Goal: Information Seeking & Learning: Learn about a topic

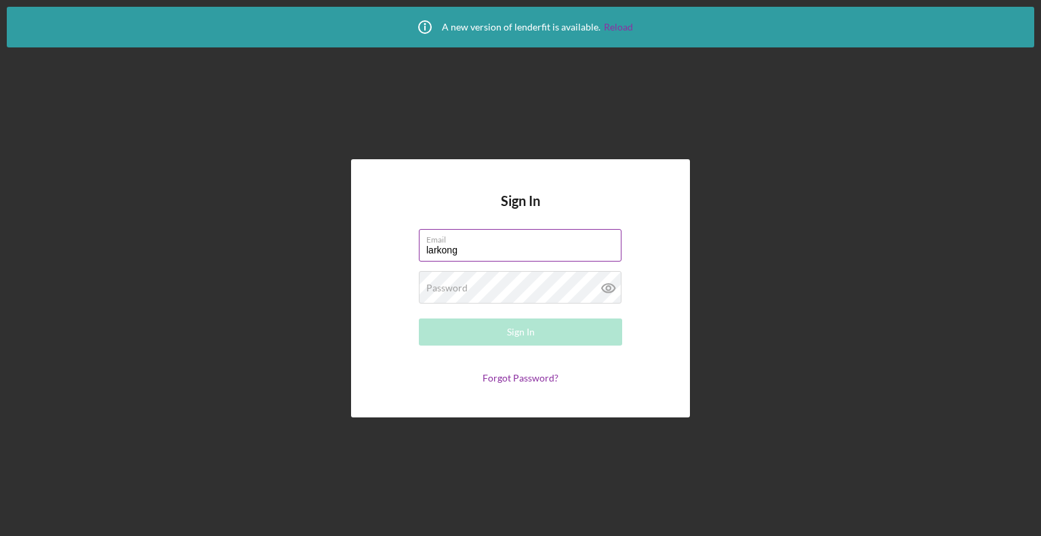
type input "[EMAIL_ADDRESS][DOMAIN_NAME]"
click at [495, 287] on div "Password Required" at bounding box center [520, 288] width 203 height 34
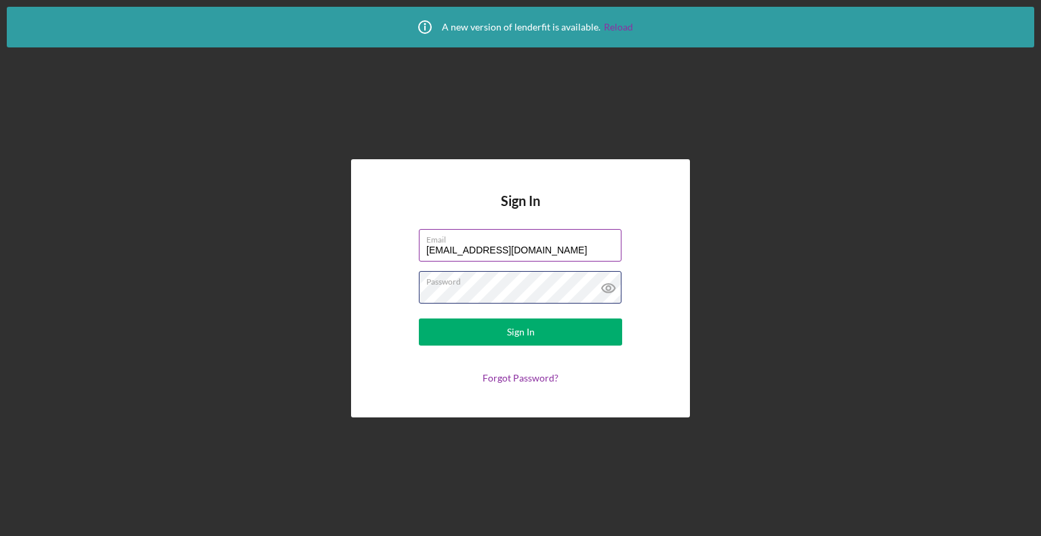
click at [419, 318] on button "Sign In" at bounding box center [520, 331] width 203 height 27
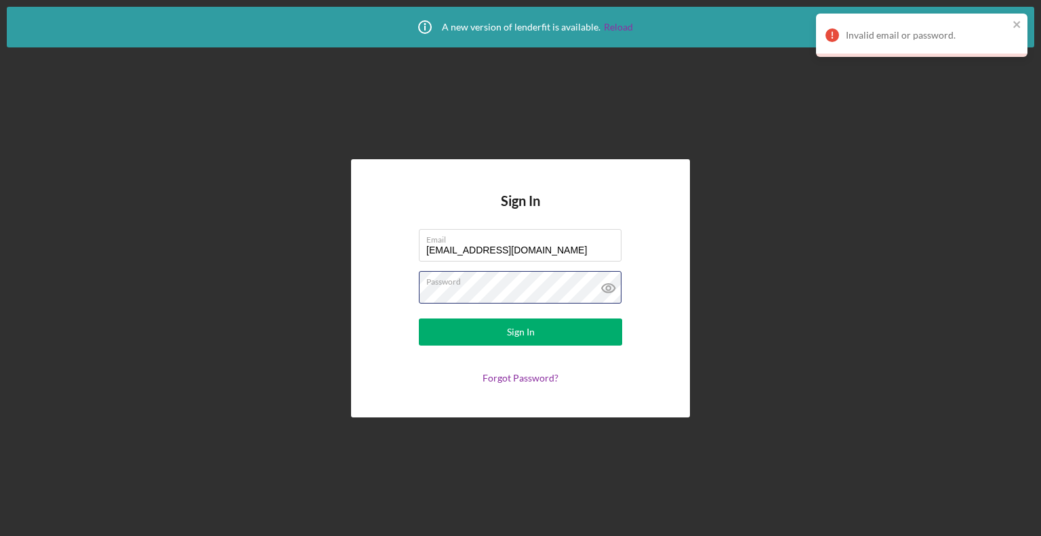
click at [320, 272] on div "Sign In Email [EMAIL_ADDRESS][DOMAIN_NAME] Password Sign In Forgot Password?" at bounding box center [520, 288] width 1027 height 482
click at [419, 318] on button "Sign In" at bounding box center [520, 331] width 203 height 27
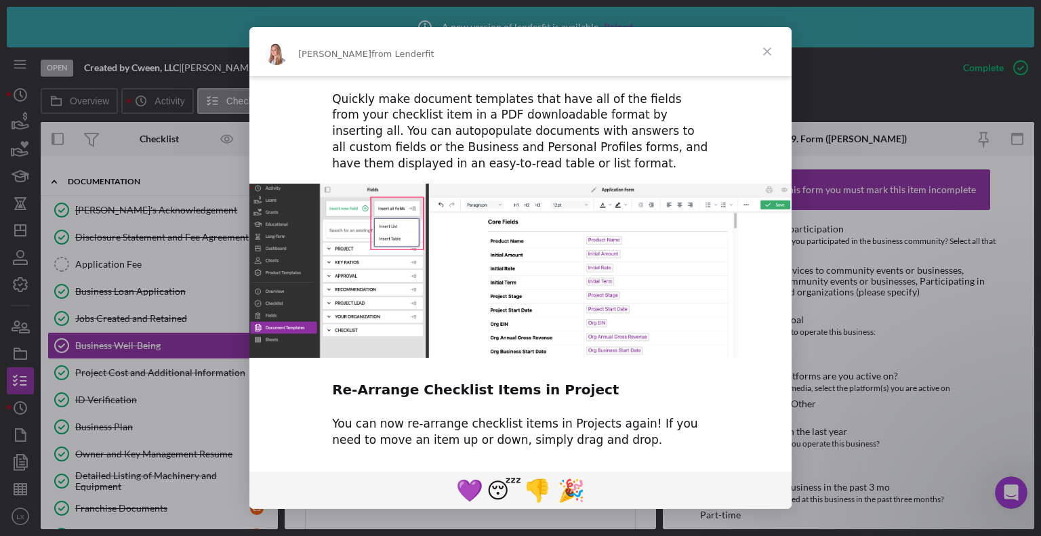
scroll to position [667, 0]
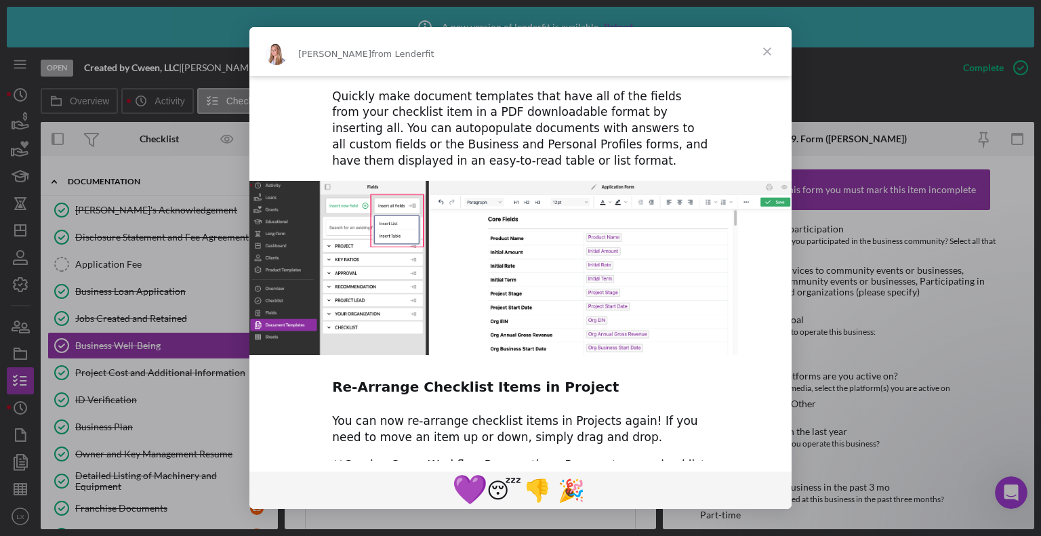
click at [464, 505] on span "💜" at bounding box center [470, 490] width 36 height 34
click at [762, 52] on span "Close" at bounding box center [767, 51] width 49 height 49
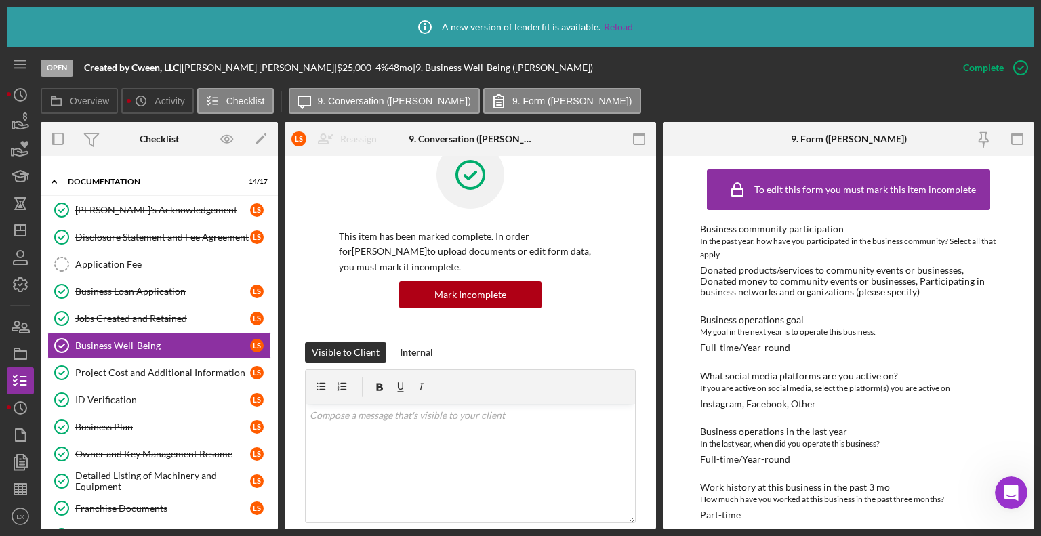
scroll to position [40, 0]
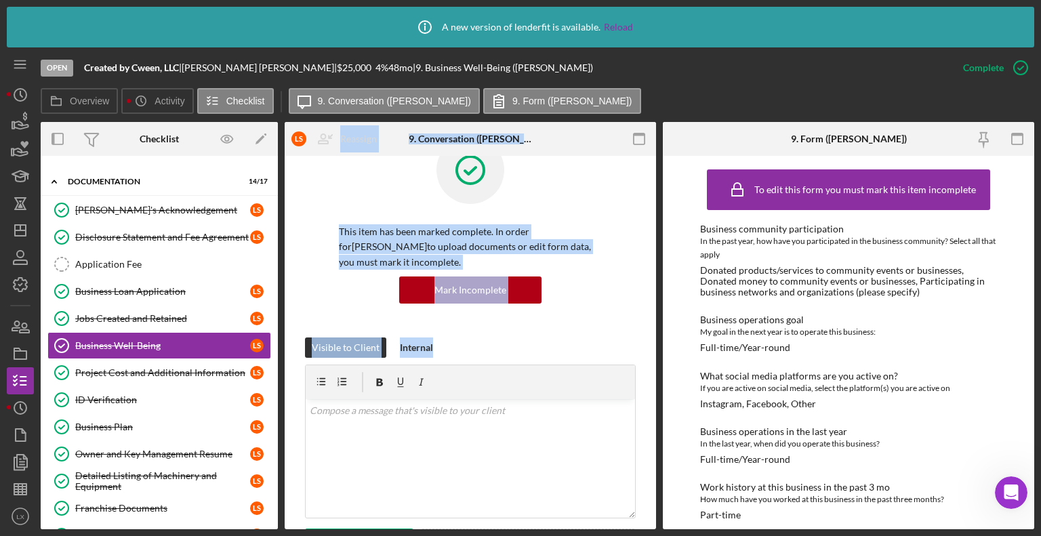
drag, startPoint x: 278, startPoint y: 351, endPoint x: 287, endPoint y: 402, distance: 51.7
click at [287, 402] on div "Overview Internal Workflow Stage Open Icon/Dropdown Arrow Archive (can unarchiv…" at bounding box center [537, 325] width 993 height 407
drag, startPoint x: 274, startPoint y: 376, endPoint x: 274, endPoint y: 400, distance: 24.4
click at [274, 400] on div "C W L S Icon/Expander Intake 4 / 9 Icon/Expander Documentation 14 / 17 Borrower…" at bounding box center [159, 342] width 237 height 373
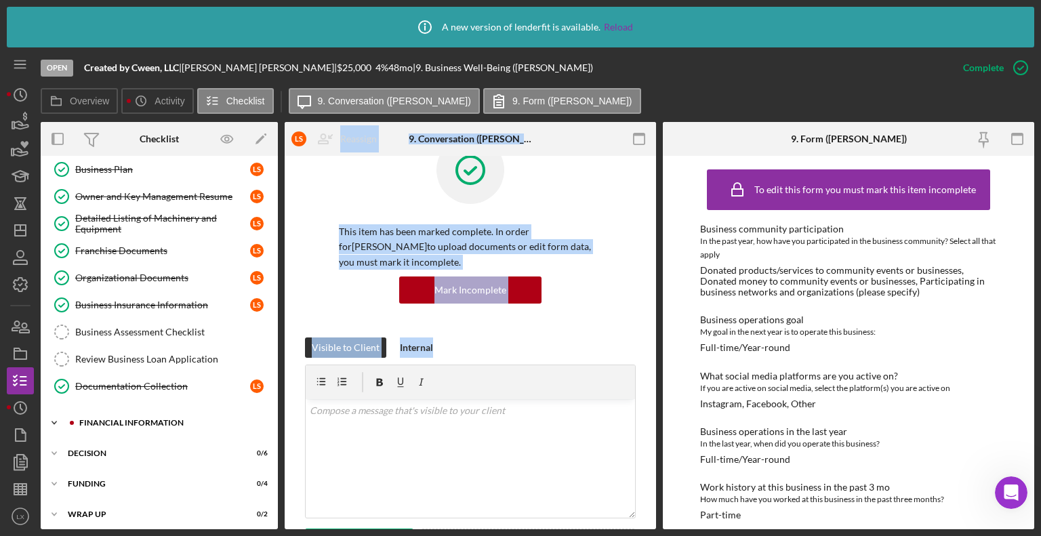
click at [157, 419] on div "Financial Information" at bounding box center [170, 423] width 182 height 8
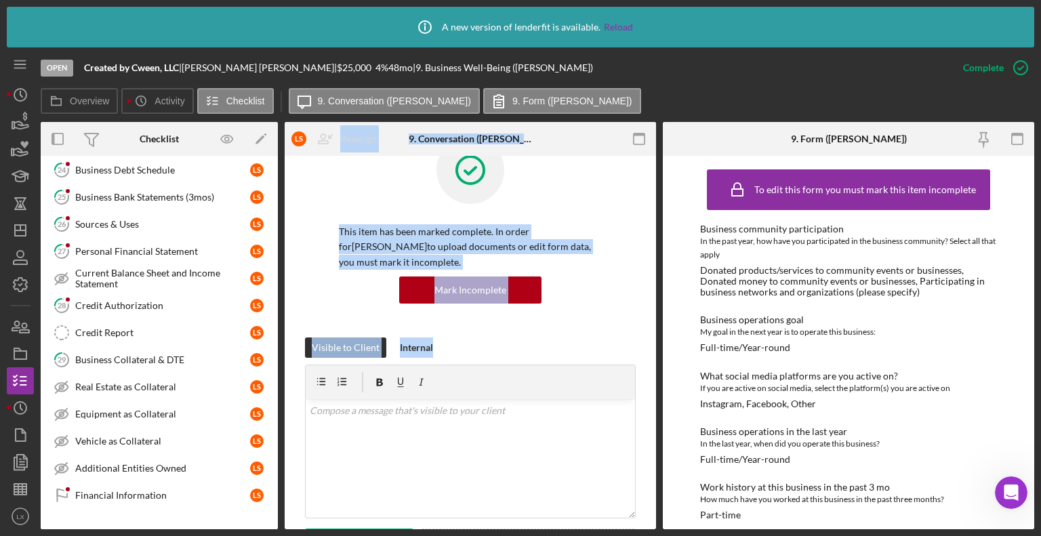
scroll to position [740, 0]
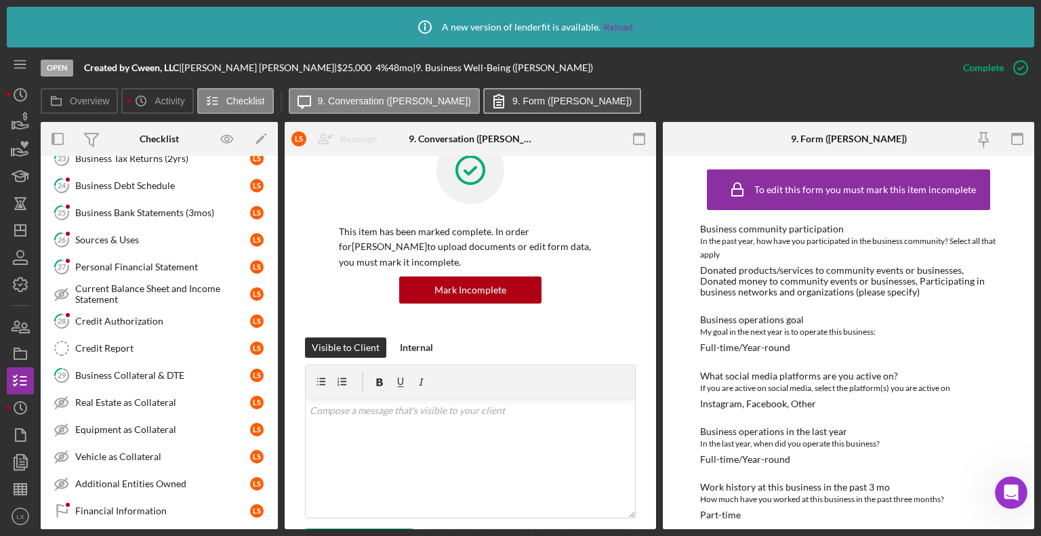
click at [482, 96] on icon at bounding box center [499, 101] width 34 height 34
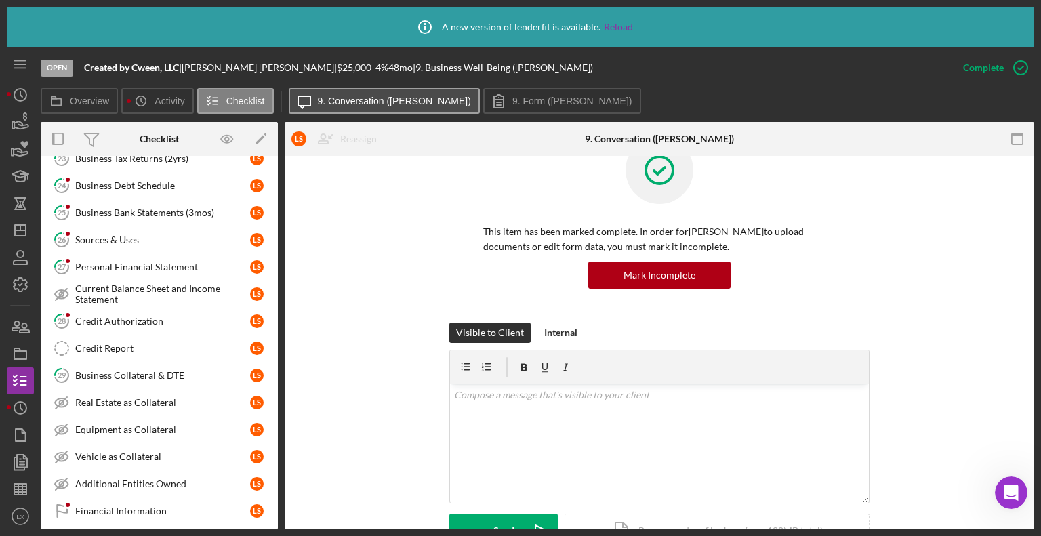
click at [339, 97] on label "9. Conversation ([PERSON_NAME])" at bounding box center [394, 101] width 153 height 11
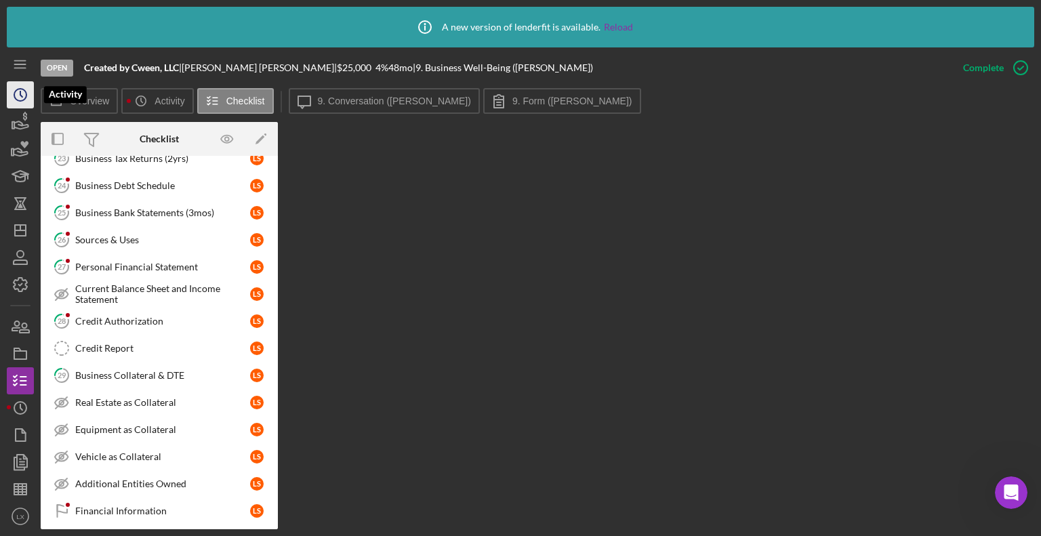
click at [16, 98] on circle "button" at bounding box center [20, 95] width 12 height 12
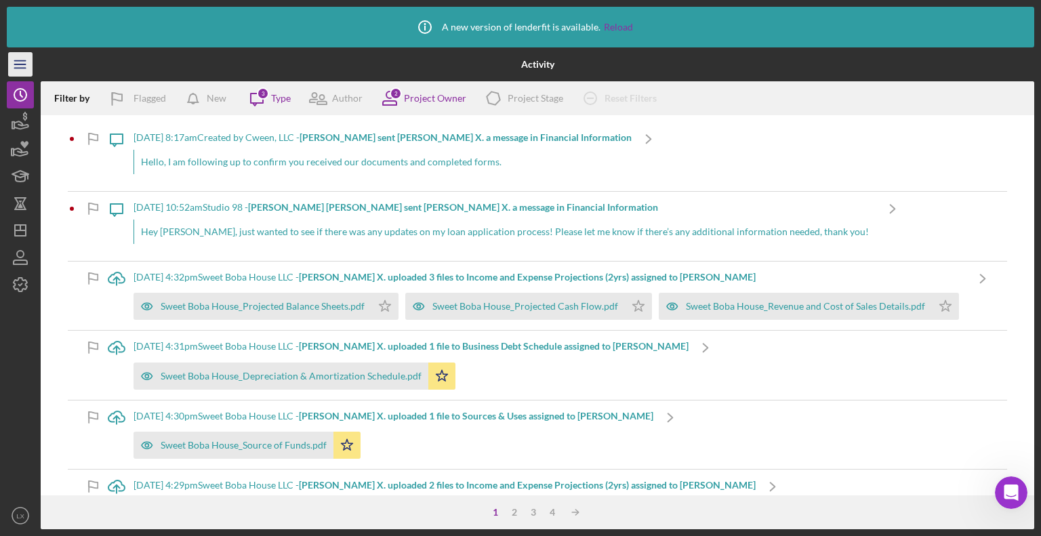
click at [24, 68] on line "button" at bounding box center [19, 68] width 11 height 0
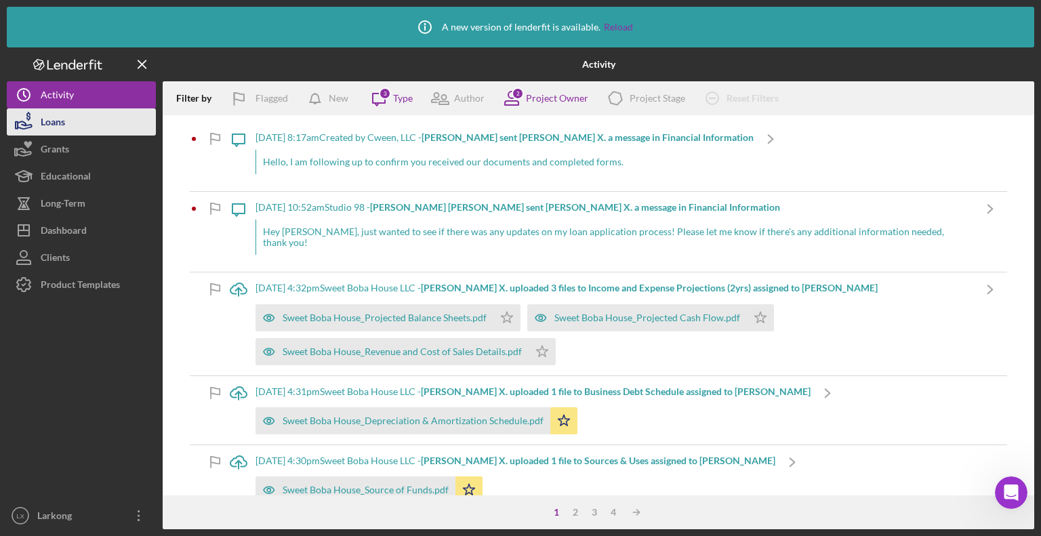
click at [54, 129] on div "Loans" at bounding box center [53, 123] width 24 height 30
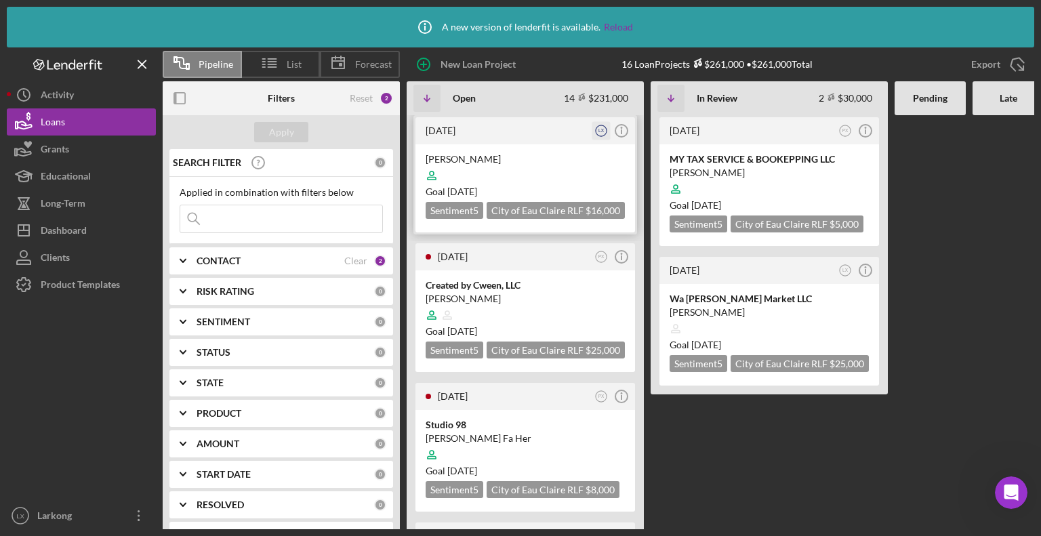
click at [600, 132] on text "LX" at bounding box center [601, 130] width 6 height 5
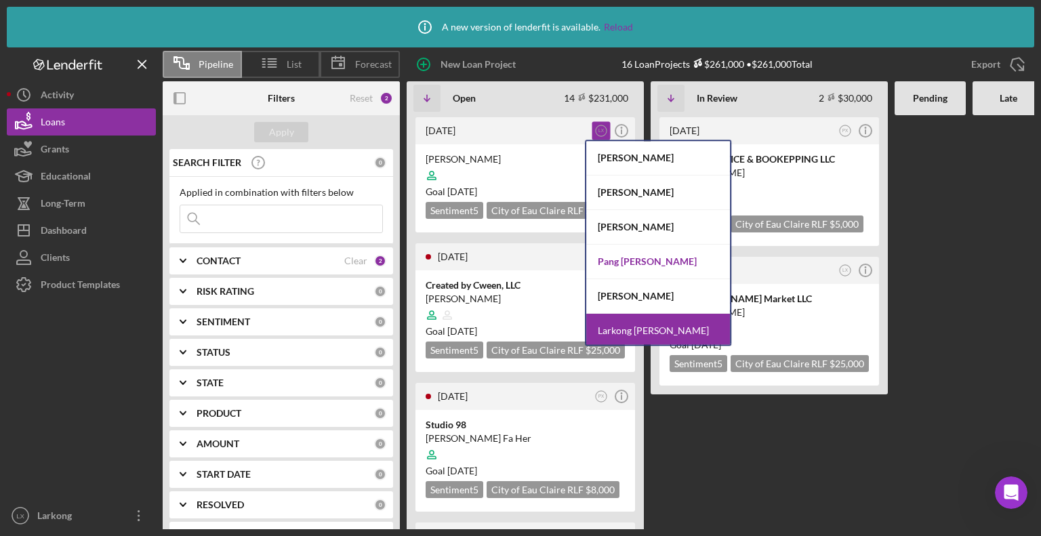
click at [626, 255] on div "Pang [PERSON_NAME]" at bounding box center [658, 262] width 144 height 35
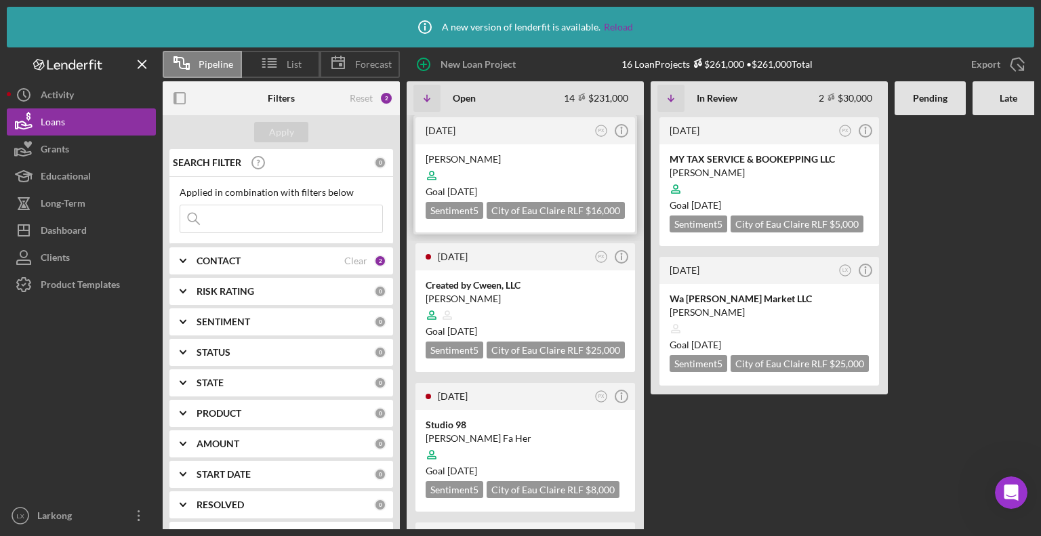
click at [507, 161] on div "[PERSON_NAME]" at bounding box center [524, 159] width 199 height 14
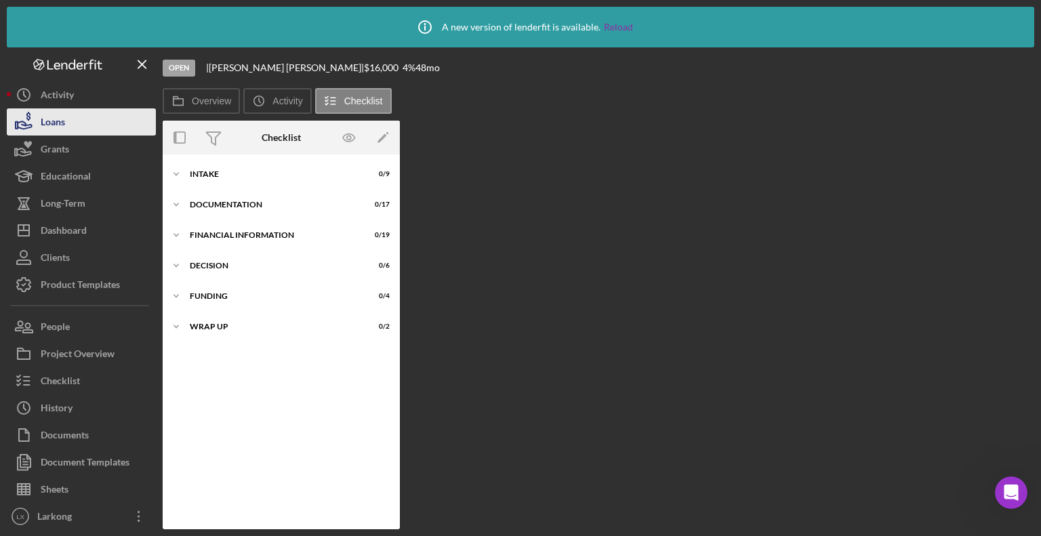
click at [41, 114] on div "Loans" at bounding box center [53, 123] width 24 height 30
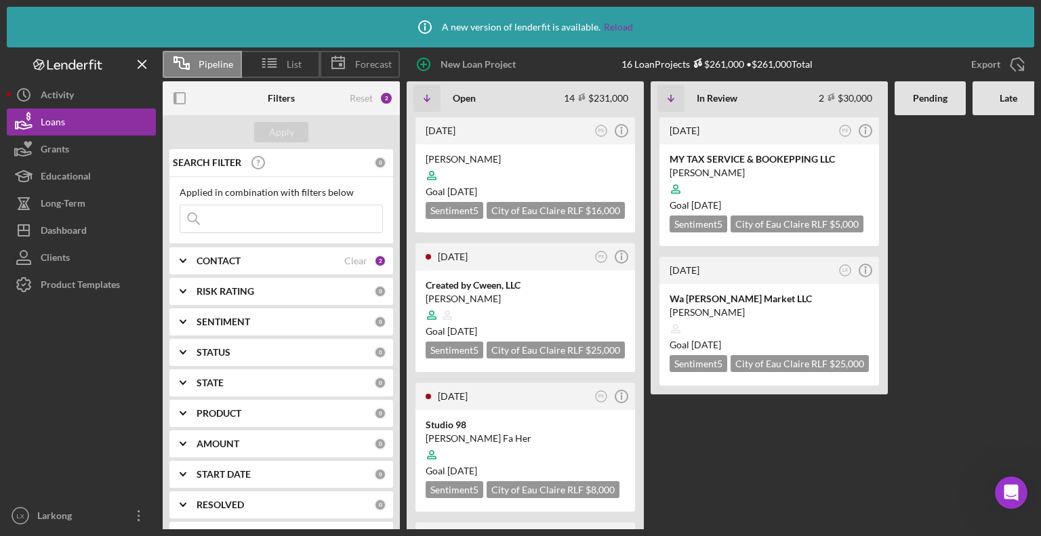
click at [287, 258] on div "CONTACT" at bounding box center [270, 260] width 148 height 11
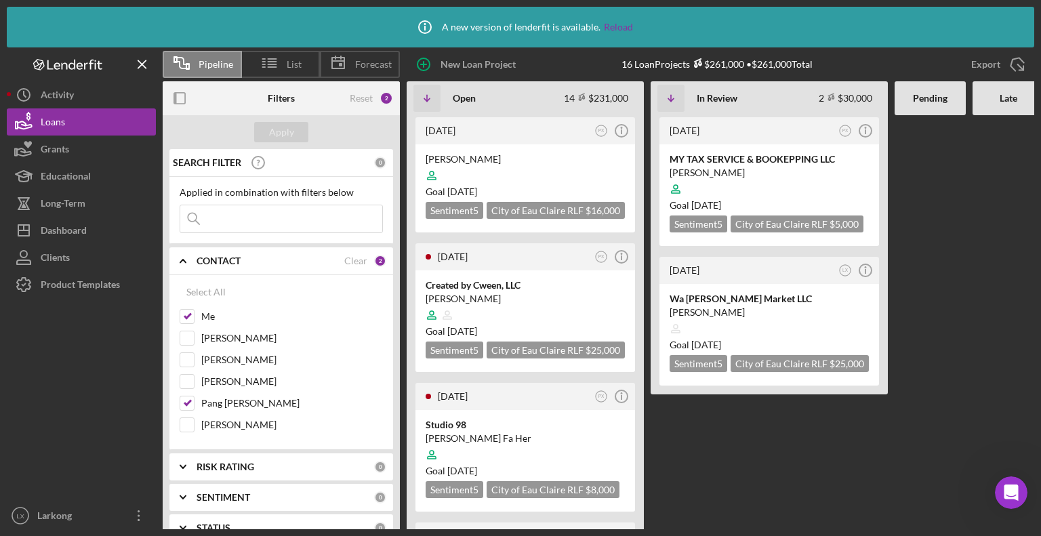
click at [658, 482] on Review "[DATE] PX Icon/Info MY TAX SERVICE & BOOKEPPING LLC [PERSON_NAME] Goal [DATE] S…" at bounding box center [768, 322] width 237 height 414
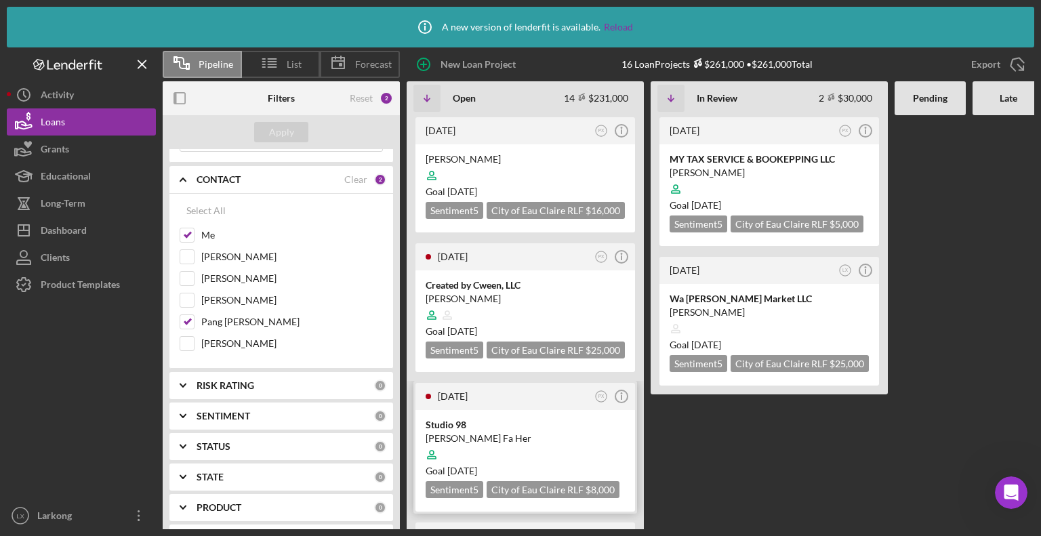
scroll to position [78, 0]
drag, startPoint x: 975, startPoint y: 292, endPoint x: 938, endPoint y: 386, distance: 101.0
click at [938, 386] on div "[DATE] PX Icon/Info [PERSON_NAME] Goal [DATE] Sentiment 5 City of Eau Claire RL…" at bounding box center [768, 322] width 722 height 414
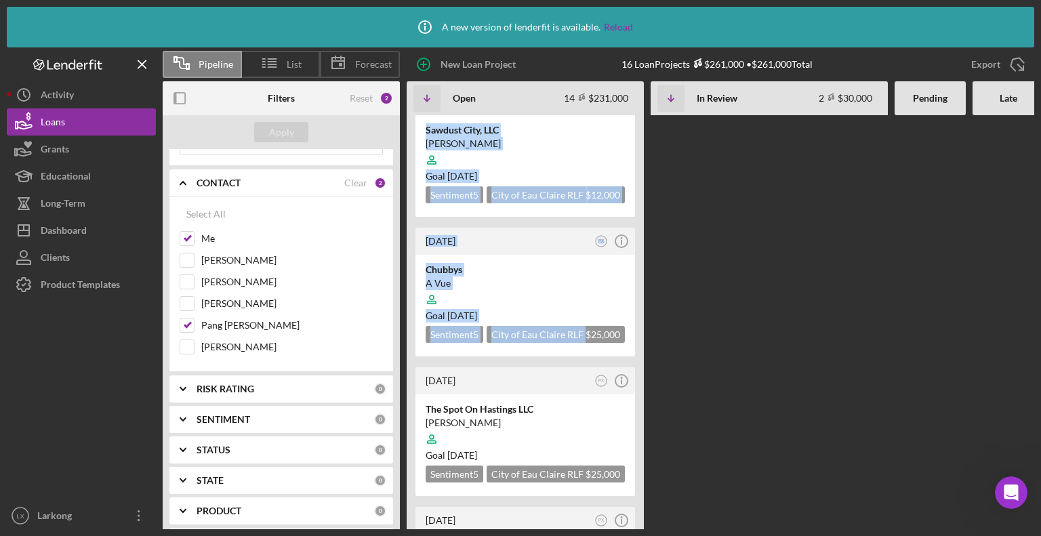
scroll to position [1157, 0]
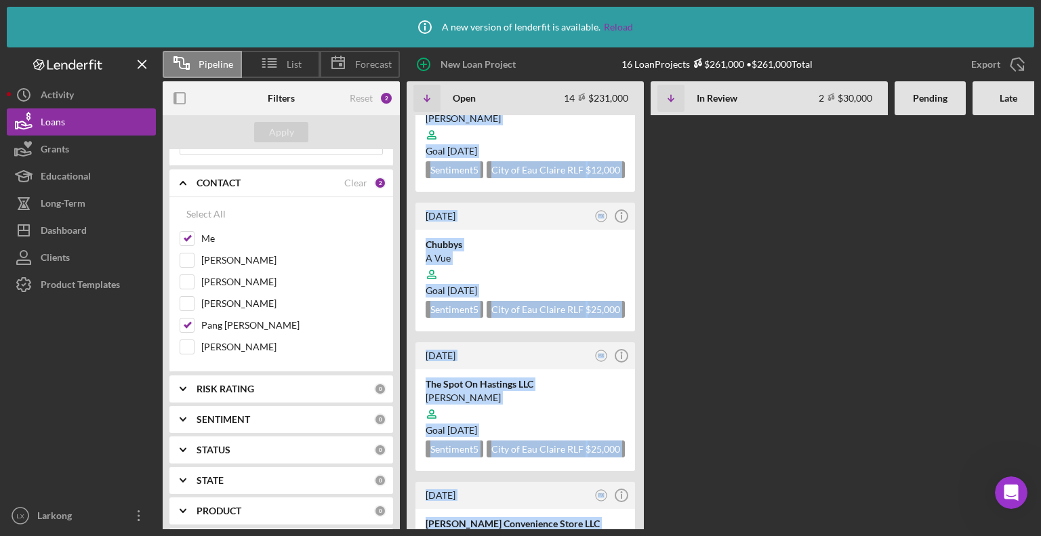
drag, startPoint x: 639, startPoint y: 463, endPoint x: 675, endPoint y: 352, distance: 117.4
click at [675, 352] on div "[DATE] PX Icon/Info [PERSON_NAME] Goal [DATE] Sentiment 5 City of Eau Claire RL…" at bounding box center [768, 322] width 722 height 414
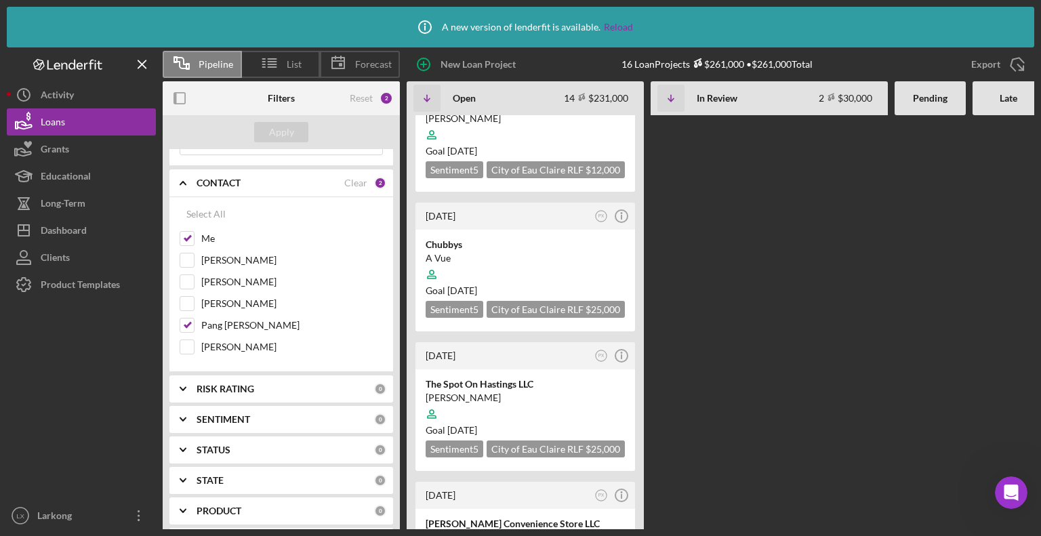
click at [760, 338] on div "[DATE] PX Icon/Info [PERSON_NAME] Goal [DATE] Sentiment 5 City of Eau Claire RL…" at bounding box center [768, 322] width 722 height 414
drag, startPoint x: 737, startPoint y: 364, endPoint x: 719, endPoint y: 460, distance: 97.9
click at [719, 460] on div "[DATE] PX Icon/Info [PERSON_NAME] Goal [DATE] Sentiment 5 City of Eau Claire RL…" at bounding box center [768, 322] width 722 height 414
drag, startPoint x: 645, startPoint y: 449, endPoint x: 638, endPoint y: 497, distance: 48.7
click at [638, 497] on div "[DATE] PX Icon/Info [PERSON_NAME] Goal [DATE] Sentiment 5 City of Eau Claire RL…" at bounding box center [768, 322] width 722 height 414
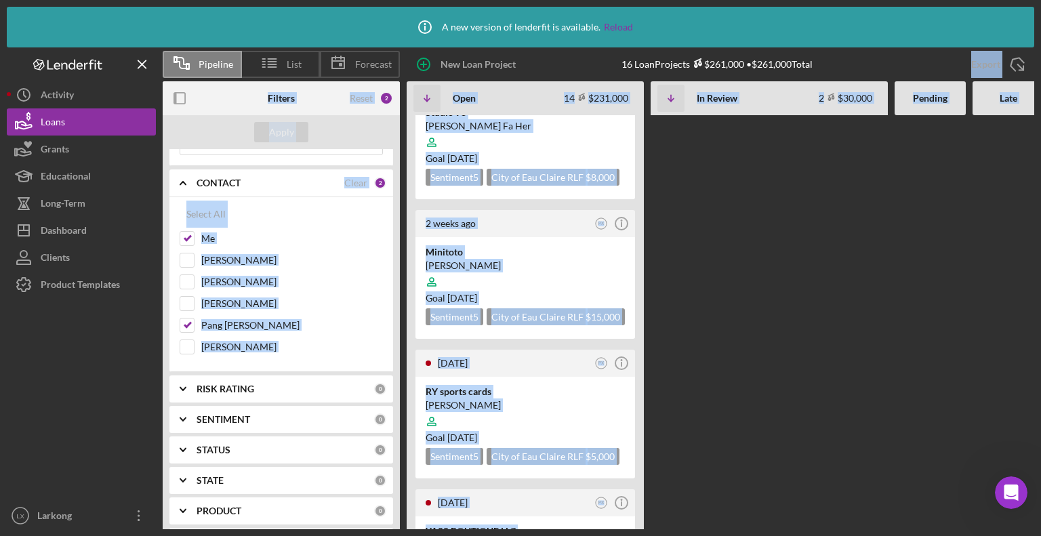
scroll to position [0, 0]
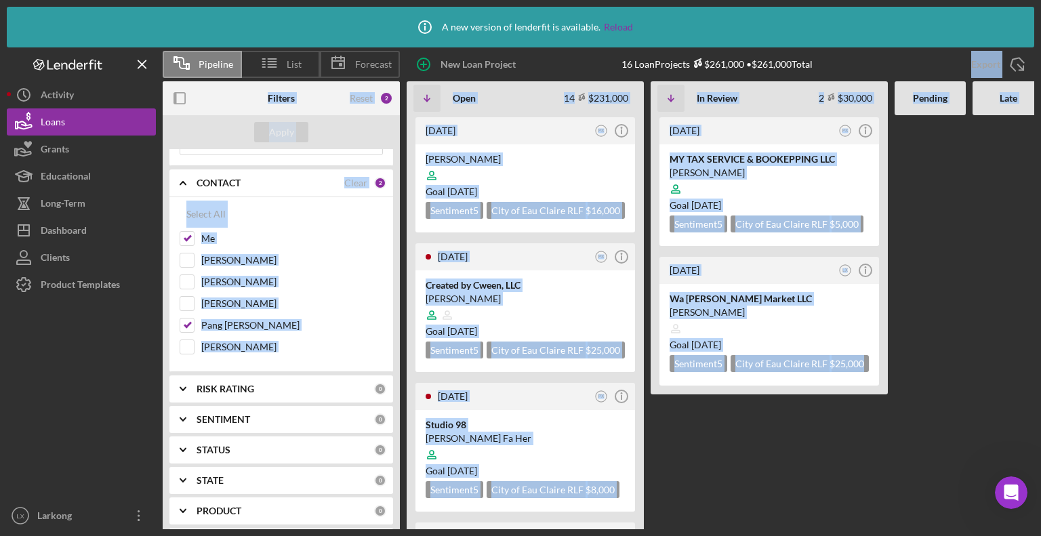
drag, startPoint x: 984, startPoint y: 299, endPoint x: 889, endPoint y: 64, distance: 252.9
click at [889, 64] on div "Pipeline List Forecast New Loan Project 16 Loan Projects $261,000 • $261,000 To…" at bounding box center [520, 288] width 1027 height 482
click at [1016, 236] on div at bounding box center [1007, 322] width 71 height 414
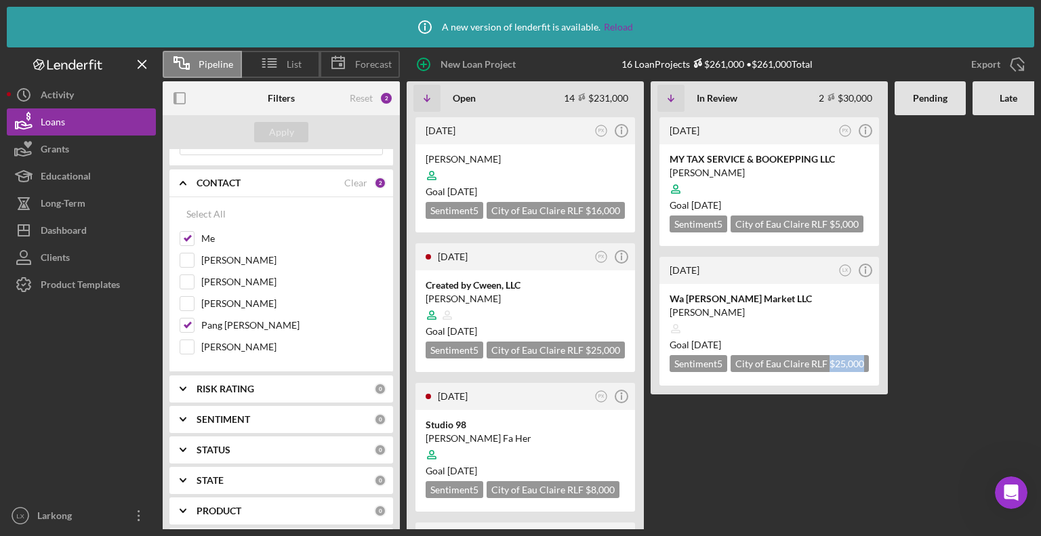
drag, startPoint x: 971, startPoint y: 230, endPoint x: 783, endPoint y: 430, distance: 274.7
click at [783, 430] on div "[DATE] PX Icon/Info [PERSON_NAME] Goal [DATE] Sentiment 5 City of Eau Claire RL…" at bounding box center [768, 322] width 722 height 414
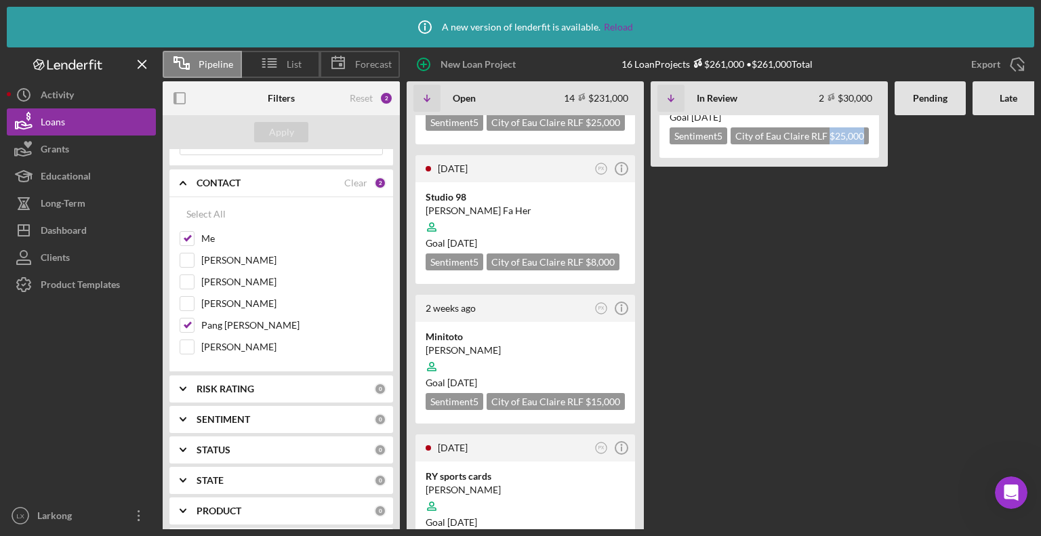
scroll to position [345, 0]
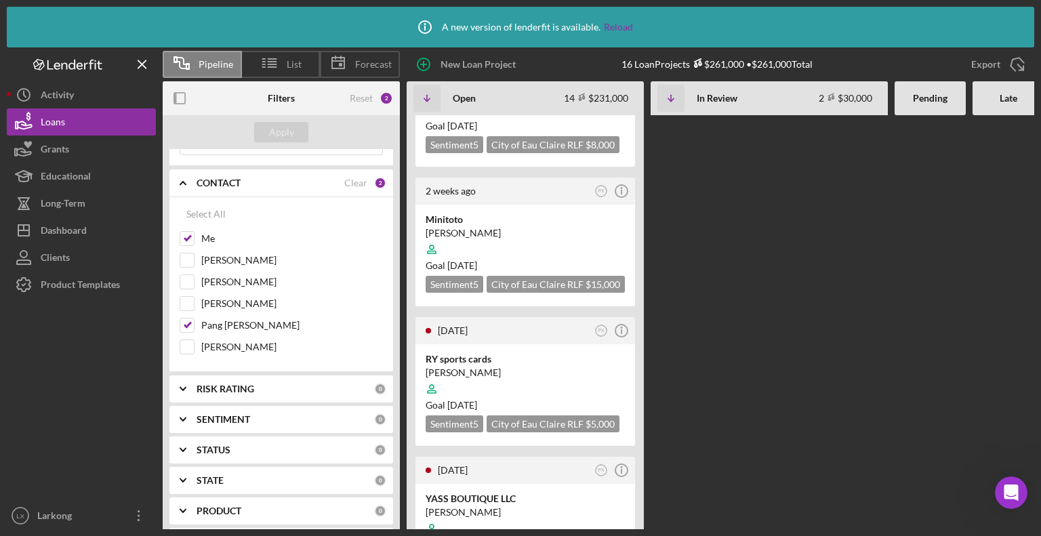
drag, startPoint x: 714, startPoint y: 412, endPoint x: 709, endPoint y: 479, distance: 67.3
click at [709, 479] on div "[DATE] PX Icon/Info [PERSON_NAME] Goal [DATE] Sentiment 5 City of Eau Claire RL…" at bounding box center [768, 322] width 722 height 414
click at [43, 125] on div "Loans" at bounding box center [53, 123] width 24 height 30
drag, startPoint x: 761, startPoint y: 283, endPoint x: 766, endPoint y: 355, distance: 72.6
click at [766, 355] on div "[DATE] PX Icon/Info [PERSON_NAME] Goal [DATE] Sentiment 5 City of Eau Claire RL…" at bounding box center [768, 322] width 722 height 414
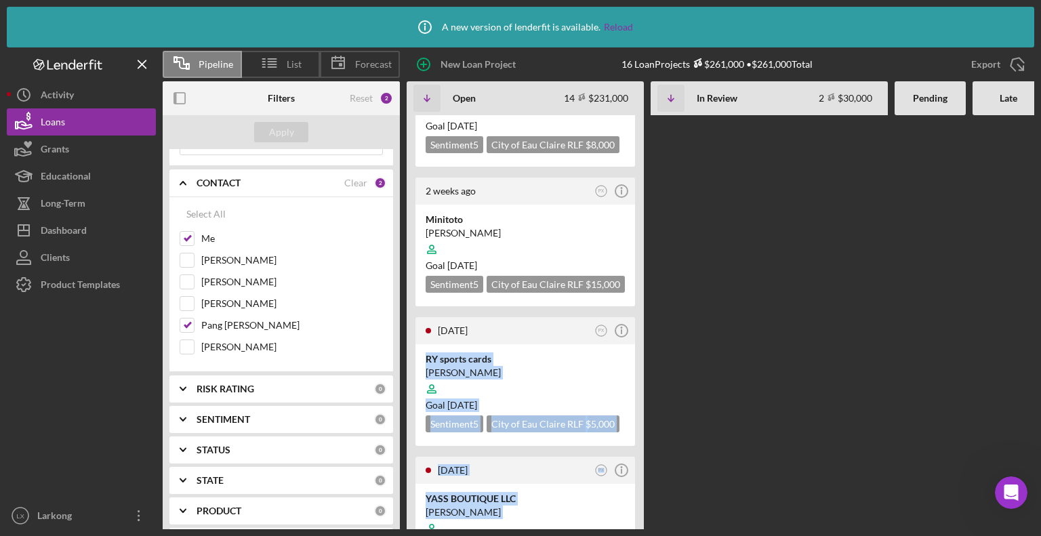
drag, startPoint x: 641, startPoint y: 325, endPoint x: 686, endPoint y: 457, distance: 139.5
click at [686, 457] on div "[DATE] PX Icon/Info [PERSON_NAME] Goal [DATE] Sentiment 5 City of Eau Claire RL…" at bounding box center [768, 322] width 722 height 414
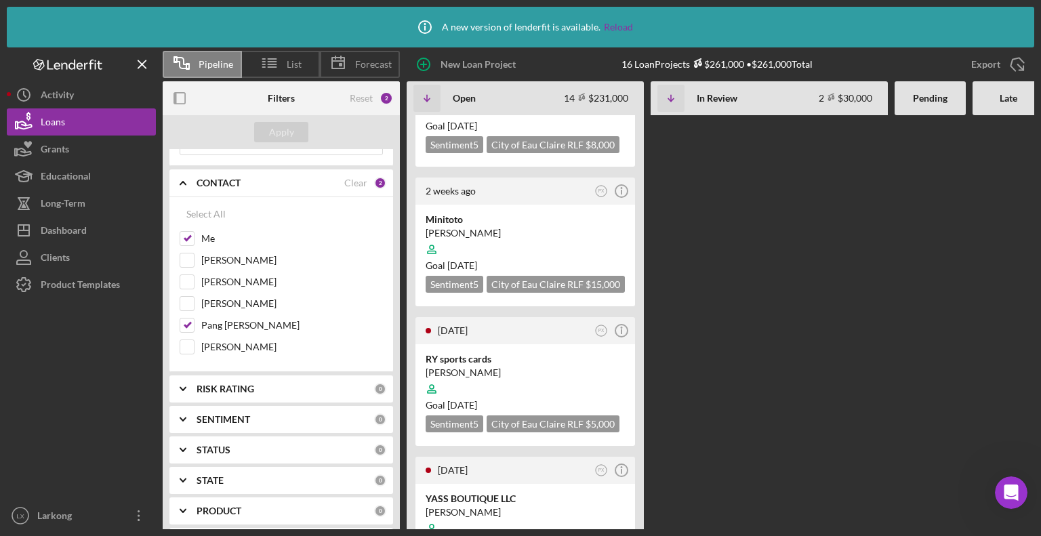
click at [811, 347] on div "[DATE] PX Icon/Info [PERSON_NAME] Goal [DATE] Sentiment 5 City of Eau Claire RL…" at bounding box center [768, 322] width 722 height 414
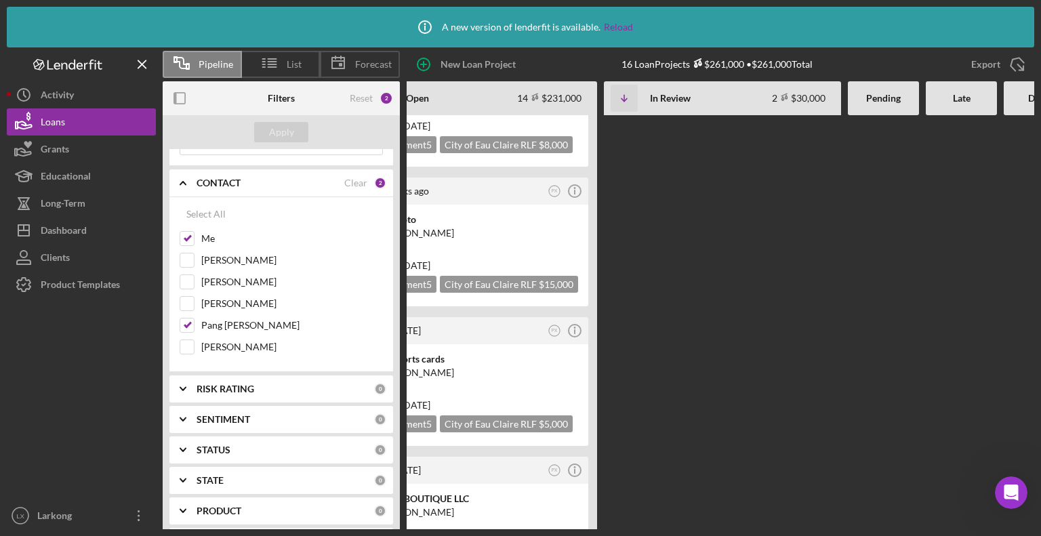
scroll to position [0, 0]
